Goal: Communication & Community: Answer question/provide support

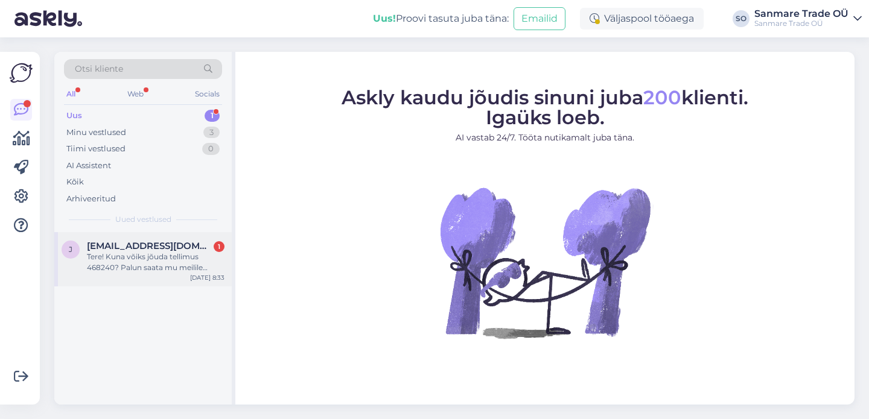
click at [179, 271] on div "Tere! Kuna võiks jõuda tellimus 468240? Palun saata mu meilile arvet." at bounding box center [156, 263] width 138 height 22
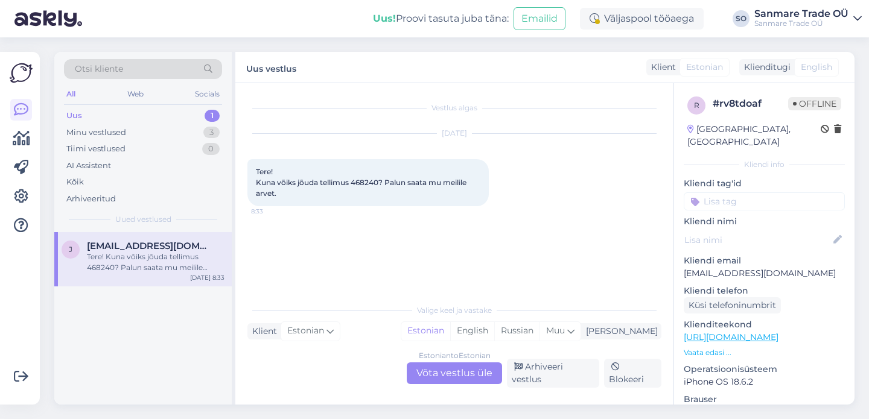
click at [362, 184] on span "Tere! Kuna võiks jõuda tellimus 468240? Palun saata mu meilile arvet." at bounding box center [362, 182] width 212 height 31
copy span "468240"
click at [458, 379] on div "Estonian to Estonian Võta vestlus üle" at bounding box center [454, 374] width 95 height 22
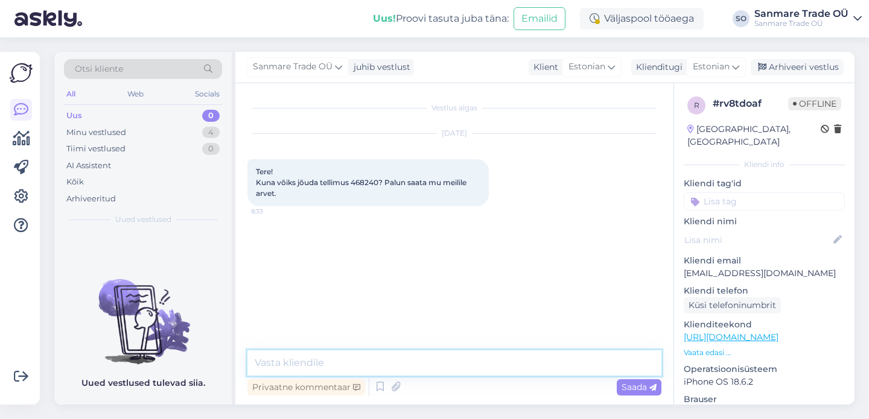
click at [410, 362] on textarea at bounding box center [454, 363] width 414 height 25
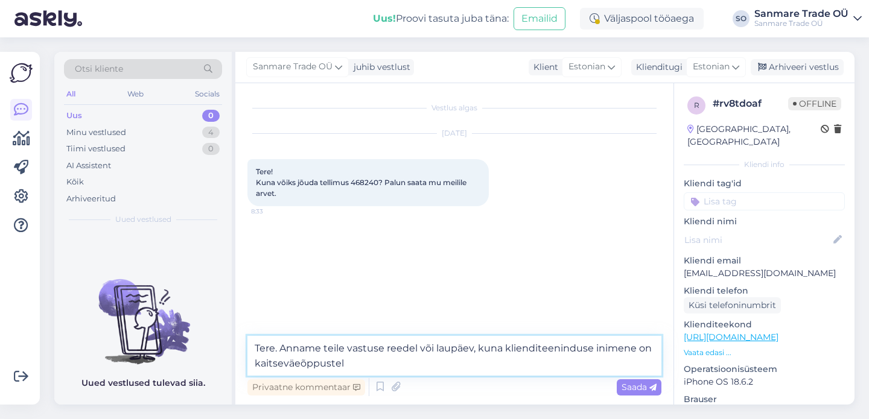
type textarea "Tere. Anname teile vastuse reedel või laupäev, kuna klienditeeninduse inimene o…"
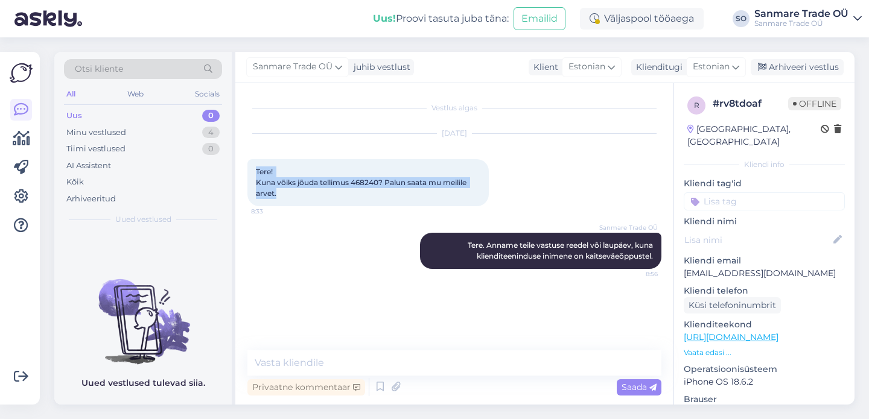
drag, startPoint x: 279, startPoint y: 196, endPoint x: 256, endPoint y: 167, distance: 36.9
click at [256, 167] on div "Tere! Kuna võiks jõuda tellimus 468240? Palun saata mu meilile arvet. 8:33" at bounding box center [367, 182] width 241 height 47
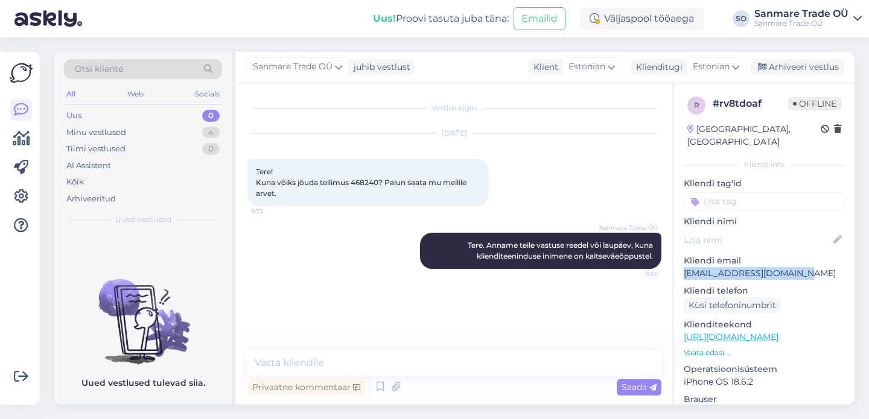
drag, startPoint x: 807, startPoint y: 261, endPoint x: 683, endPoint y: 264, distance: 124.4
click at [684, 267] on p "[EMAIL_ADDRESS][DOMAIN_NAME]" at bounding box center [764, 273] width 161 height 13
copy p "[EMAIL_ADDRESS][DOMAIN_NAME]"
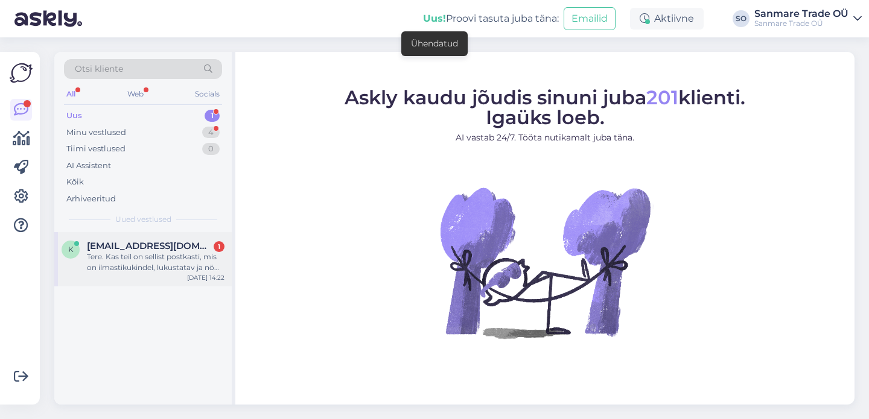
click at [129, 248] on span "[EMAIL_ADDRESS][DOMAIN_NAME]" at bounding box center [150, 246] width 126 height 11
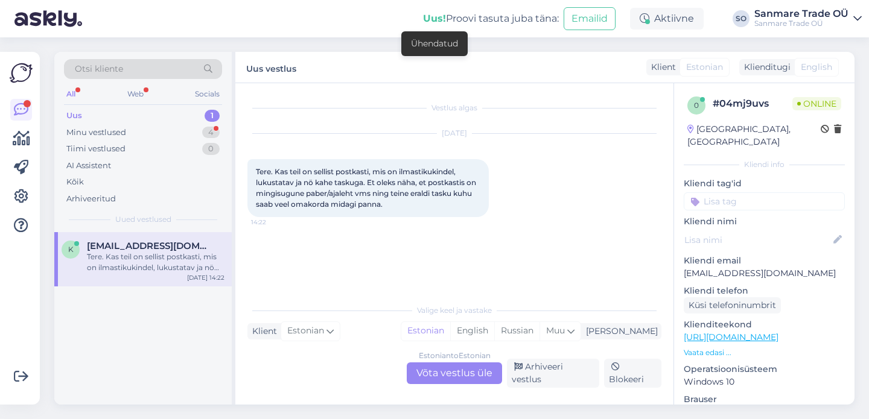
click at [431, 380] on div "Estonian to Estonian Võta vestlus üle" at bounding box center [454, 374] width 95 height 22
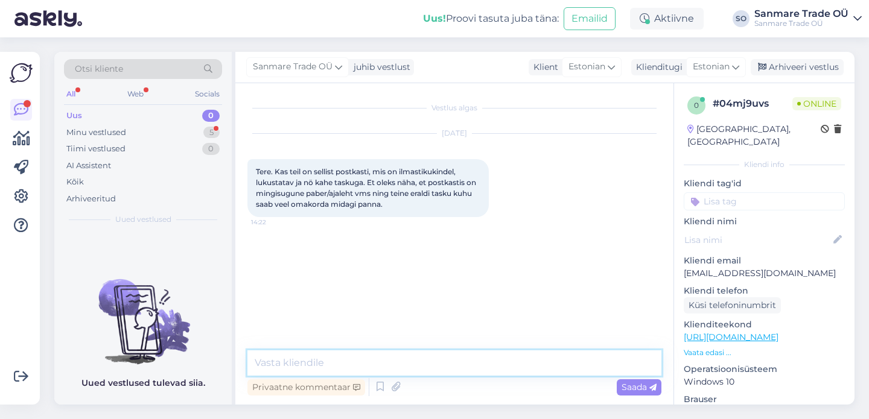
click at [331, 359] on textarea at bounding box center [454, 363] width 414 height 25
type textarea "Tere"
type textarea "Uurime"
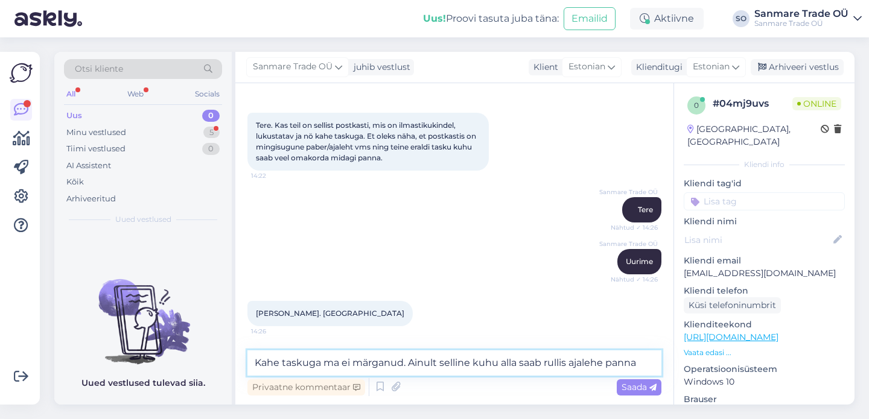
type textarea "Kahe taskuga ma ei märganud. Ainult selline kuhu alla saab rullis ajalehe panna."
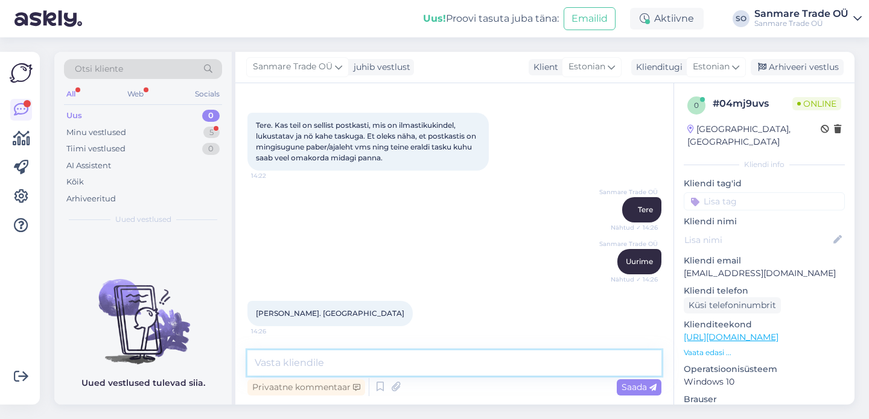
scroll to position [109, 0]
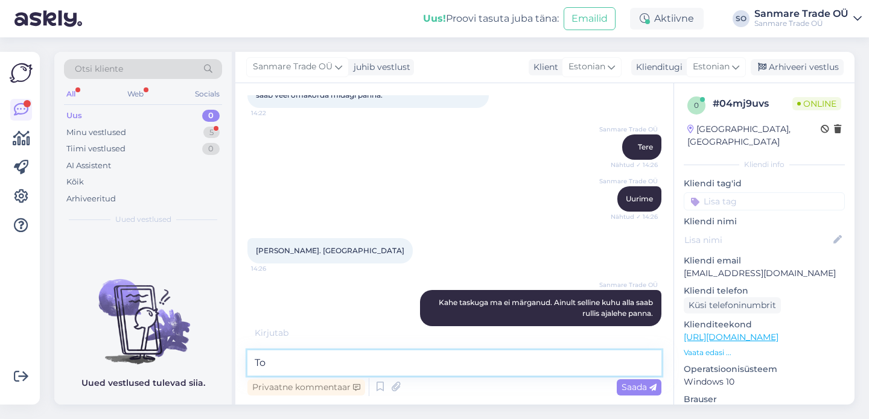
type textarea "T"
type textarea "Ilmastikukindlad ja lukutatavad on enamik."
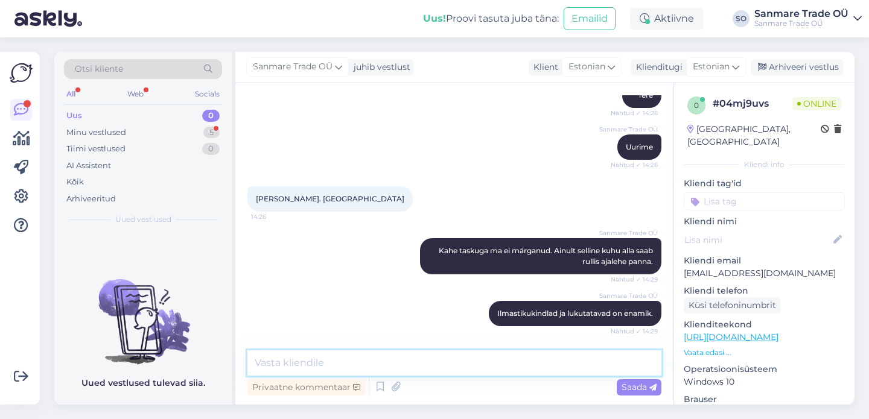
scroll to position [287, 0]
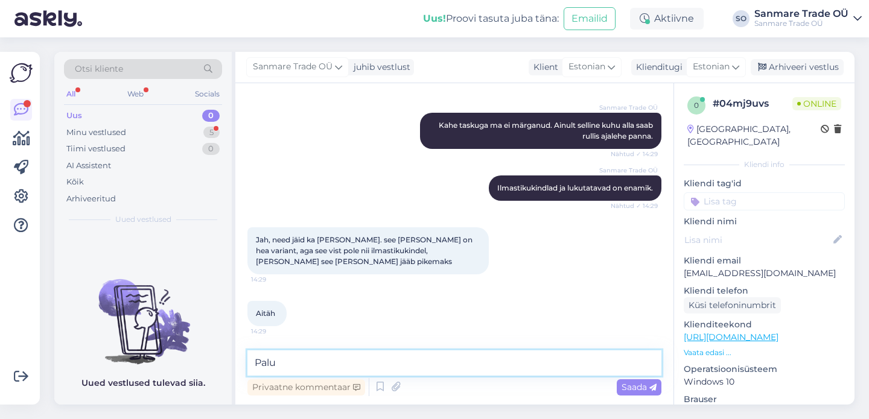
type textarea "Palun"
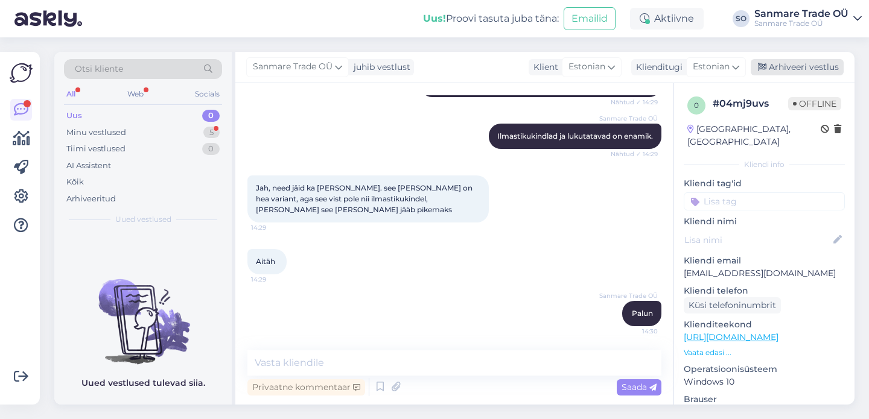
click at [814, 71] on div "Arhiveeri vestlus" at bounding box center [797, 67] width 93 height 16
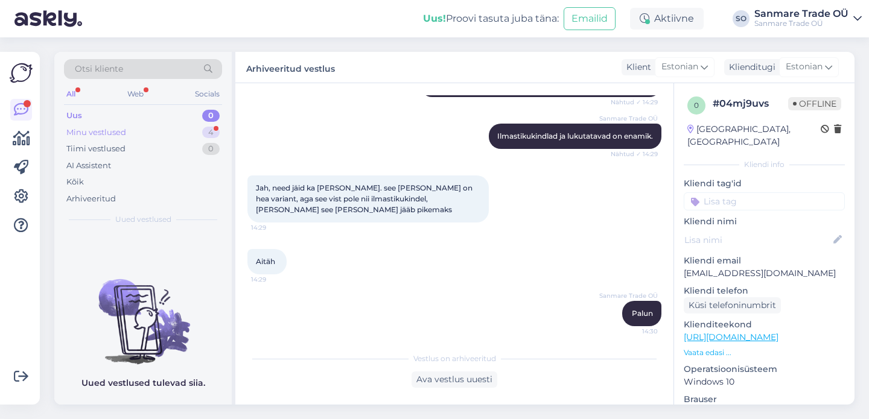
click at [136, 135] on div "Minu vestlused 4" at bounding box center [143, 132] width 158 height 17
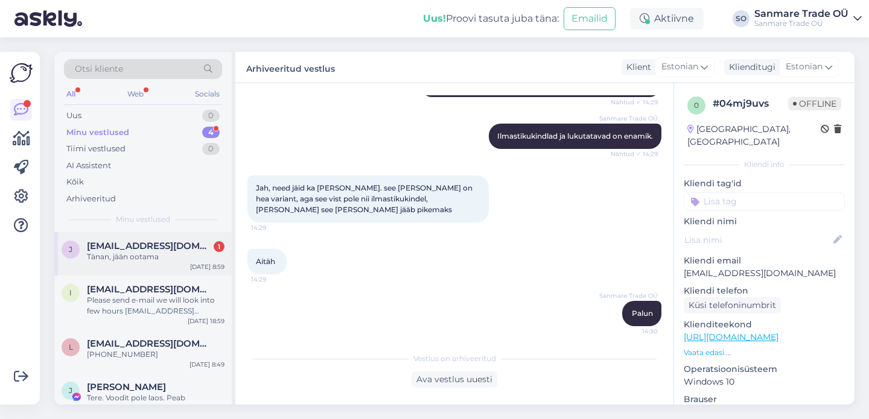
click at [130, 249] on span "[EMAIL_ADDRESS][DOMAIN_NAME]" at bounding box center [150, 246] width 126 height 11
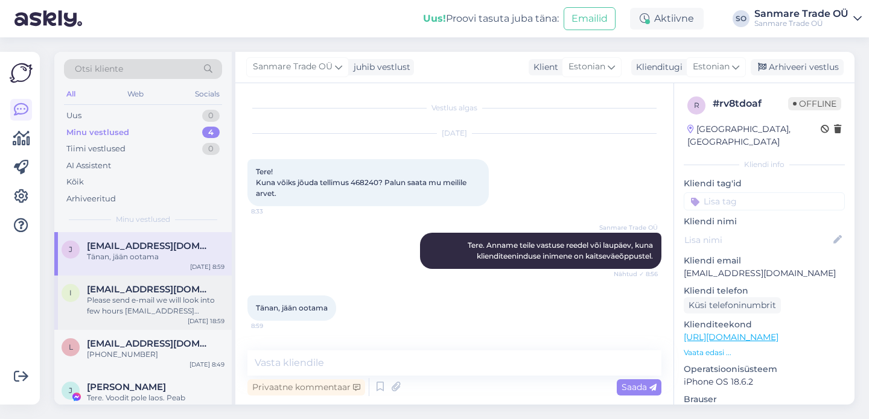
click at [153, 308] on div "Please send e-mail we will look into few hours info@kodustaar.ee" at bounding box center [156, 306] width 138 height 22
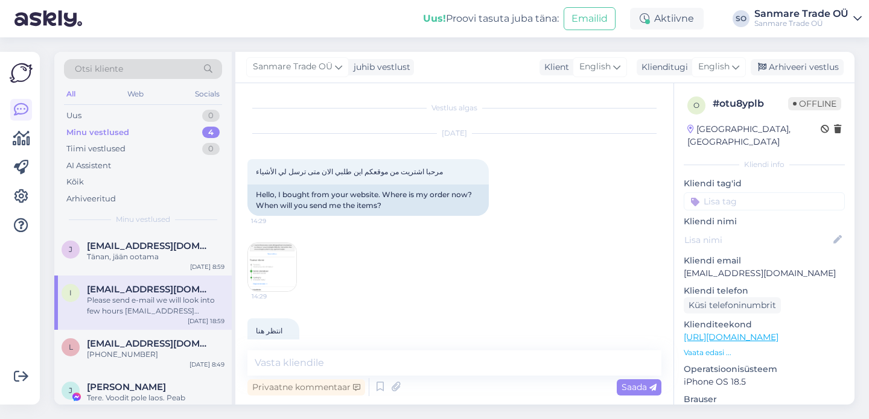
scroll to position [3332, 0]
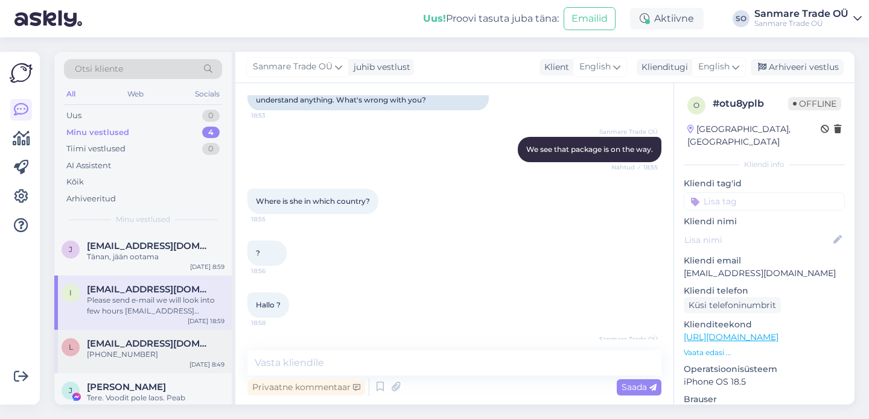
click at [141, 346] on span "lenchikshvudka@gmail.com" at bounding box center [150, 344] width 126 height 11
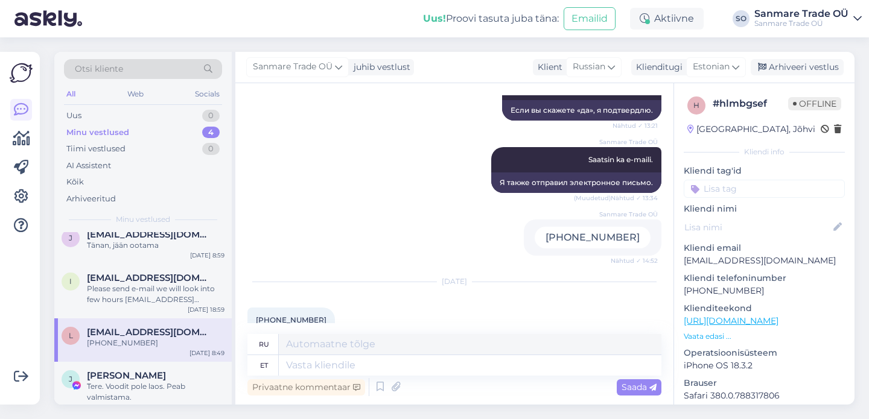
scroll to position [23, 0]
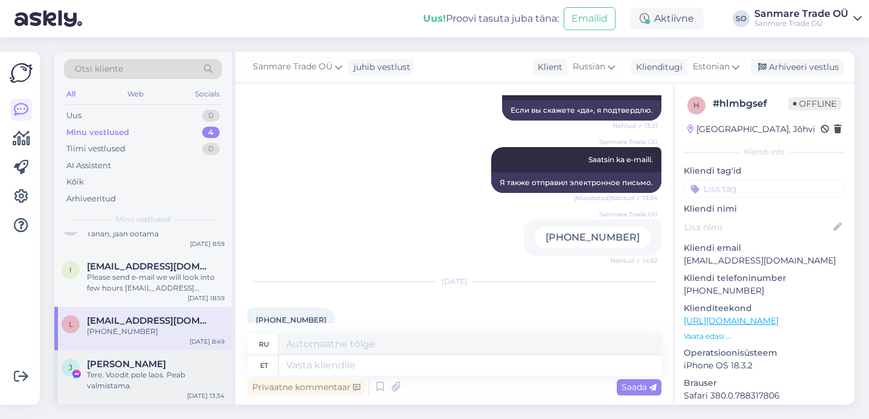
click at [134, 365] on span "Jekaterina Dubinina" at bounding box center [126, 364] width 79 height 11
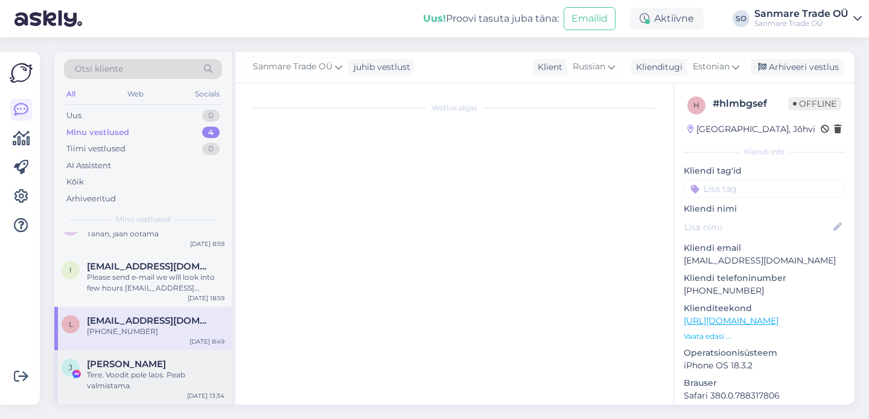
scroll to position [1456, 0]
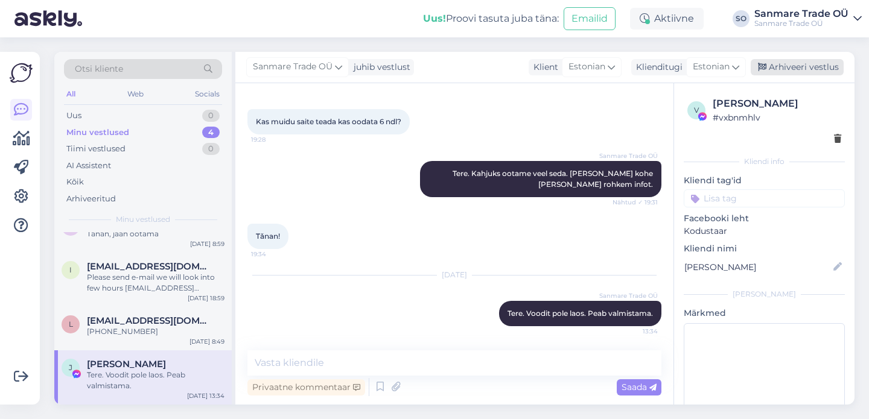
click at [786, 61] on div "Arhiveeri vestlus" at bounding box center [797, 67] width 93 height 16
